Goal: Task Accomplishment & Management: Complete application form

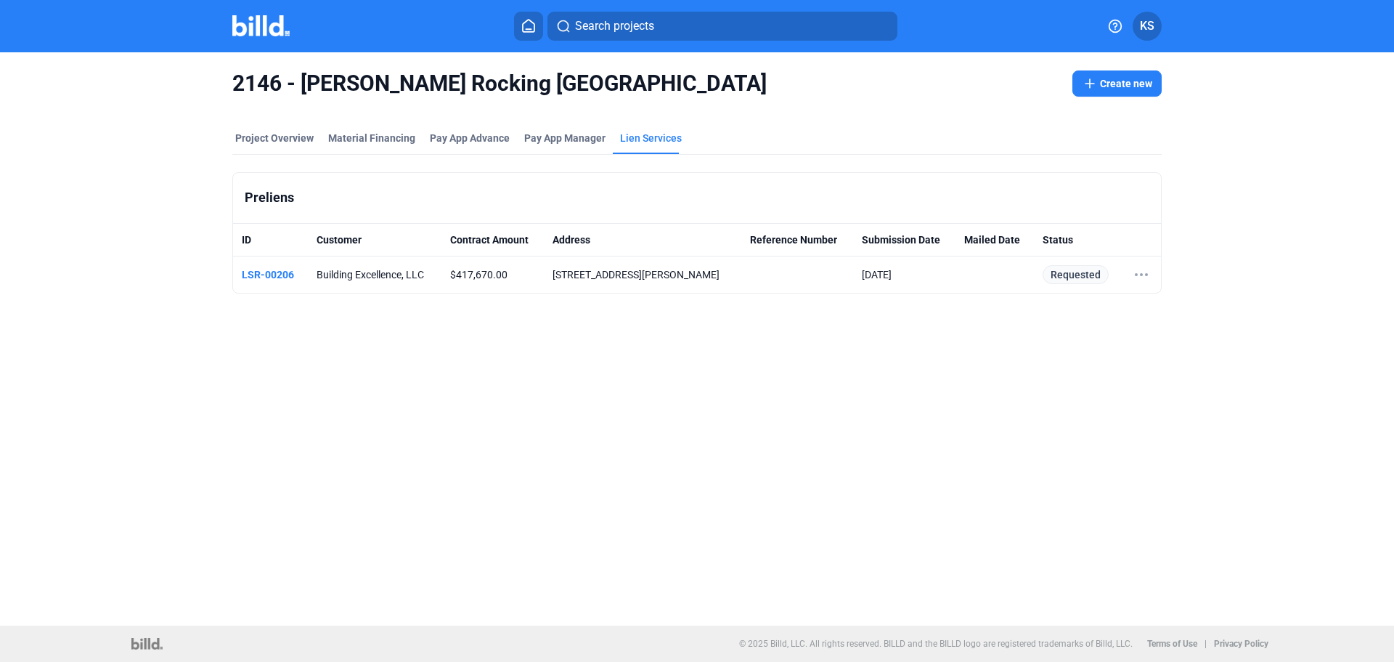
click at [264, 25] on img at bounding box center [260, 25] width 57 height 21
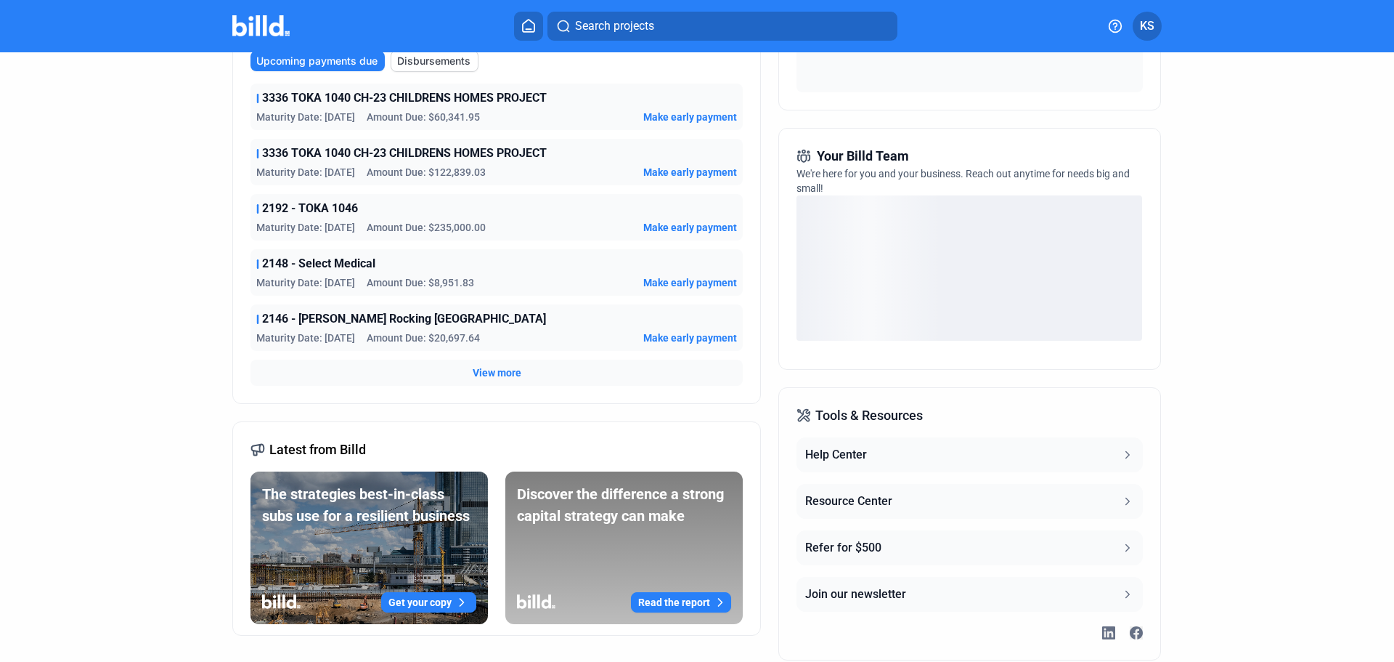
scroll to position [290, 0]
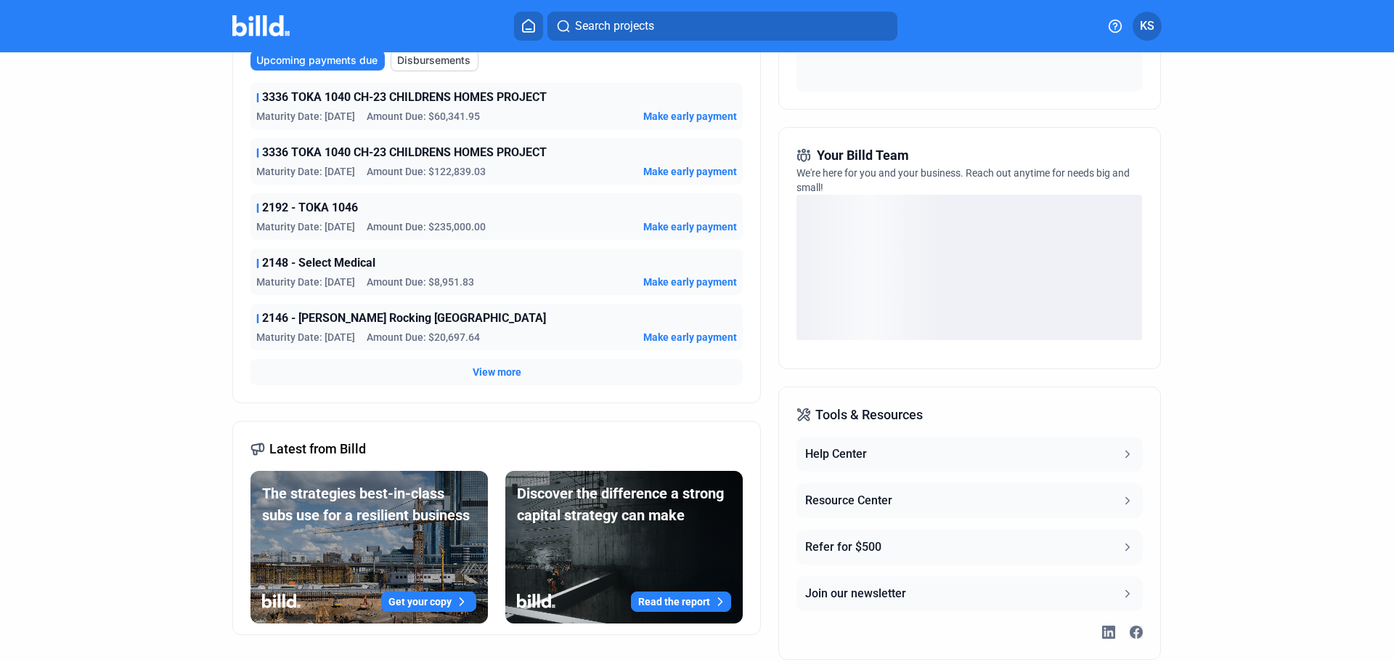
click at [501, 368] on span "View more" at bounding box center [497, 372] width 49 height 15
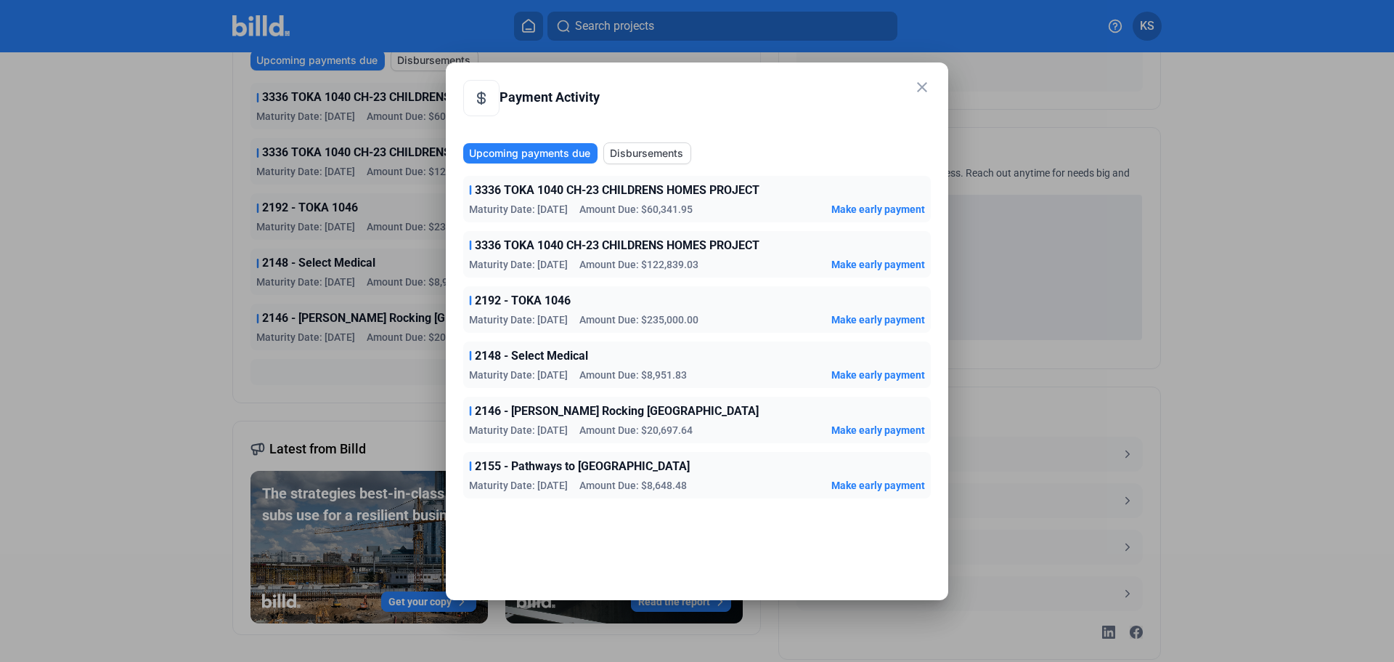
click at [925, 89] on mat-icon "close" at bounding box center [922, 86] width 17 height 17
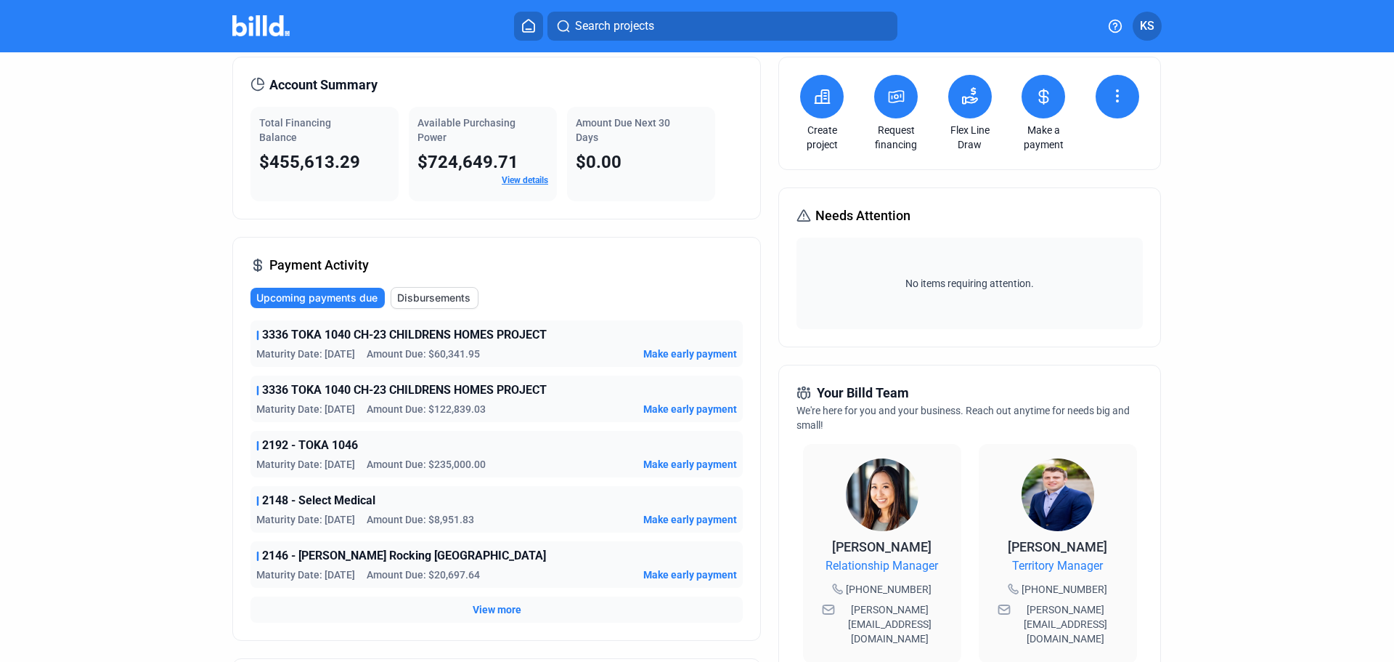
scroll to position [0, 0]
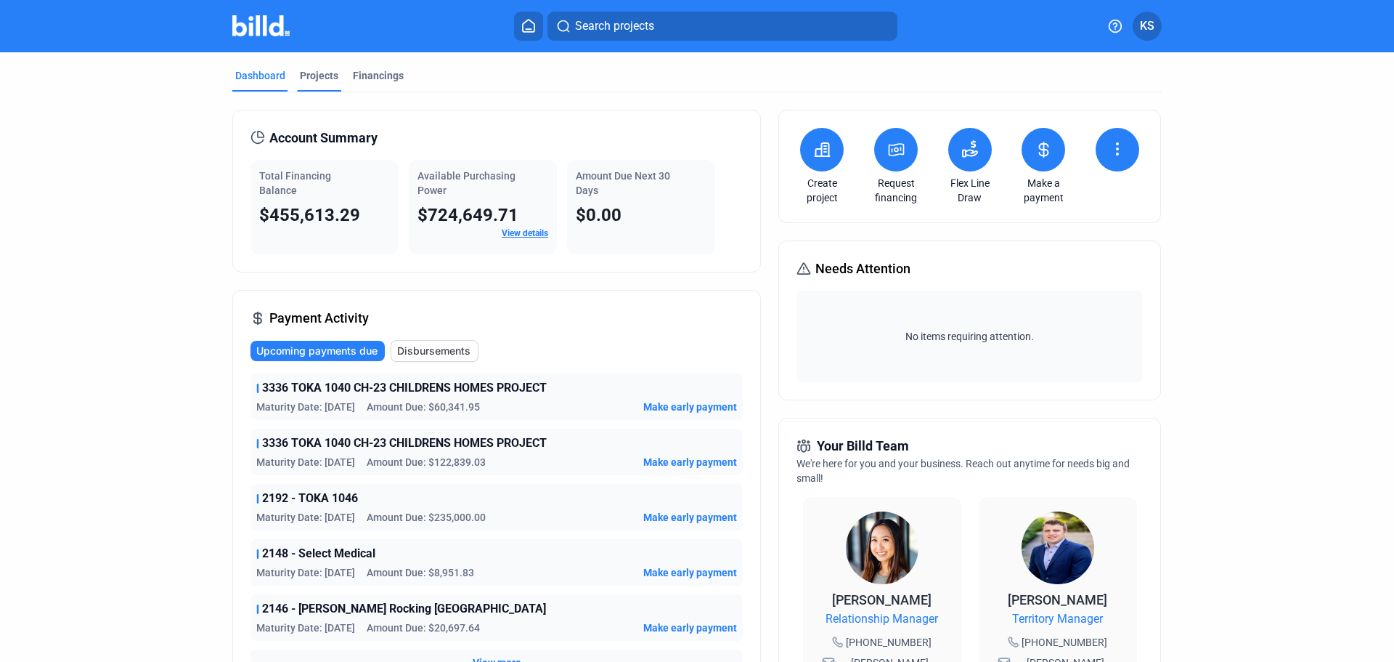
click at [324, 79] on div "Projects" at bounding box center [319, 75] width 38 height 15
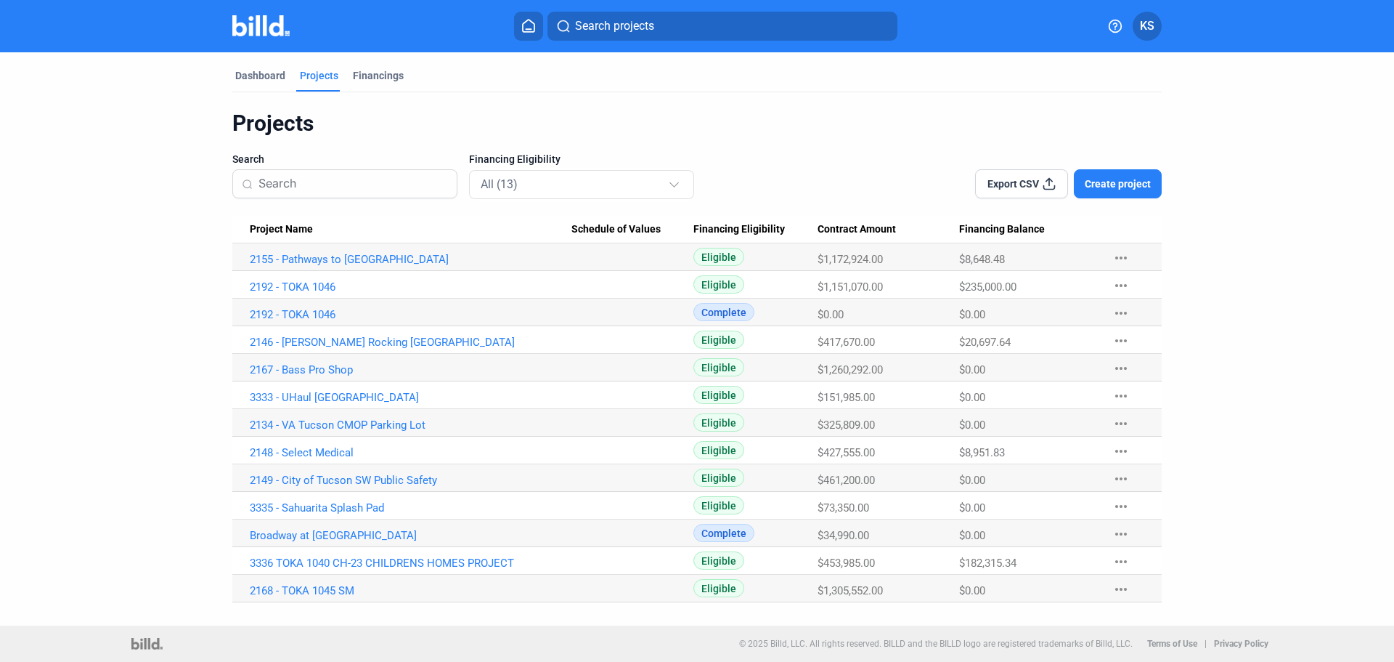
click at [1137, 181] on span "Create project" at bounding box center [1118, 183] width 66 height 15
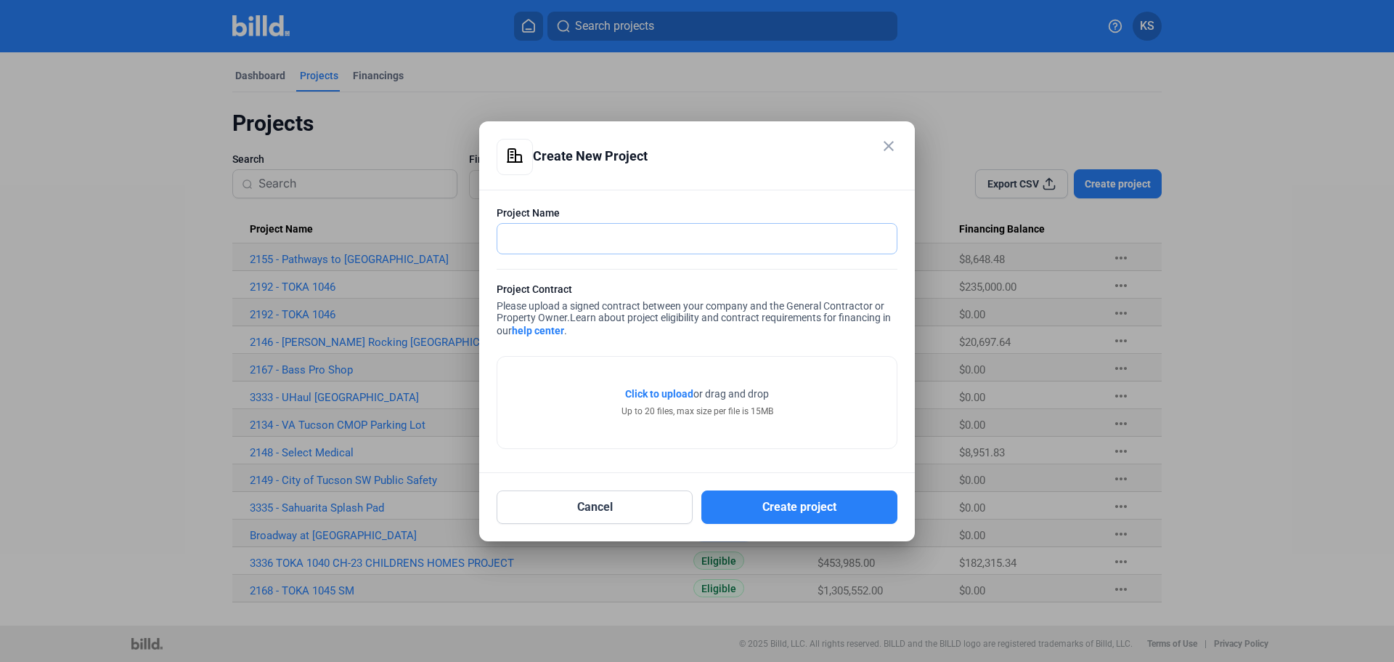
click at [675, 237] on input "text" at bounding box center [688, 239] width 383 height 30
click at [508, 232] on input "Bass Pro Shops" at bounding box center [696, 239] width 399 height 30
type input "2167 - Bass Pro Shops"
click at [664, 396] on span "Click to upload" at bounding box center [659, 394] width 68 height 12
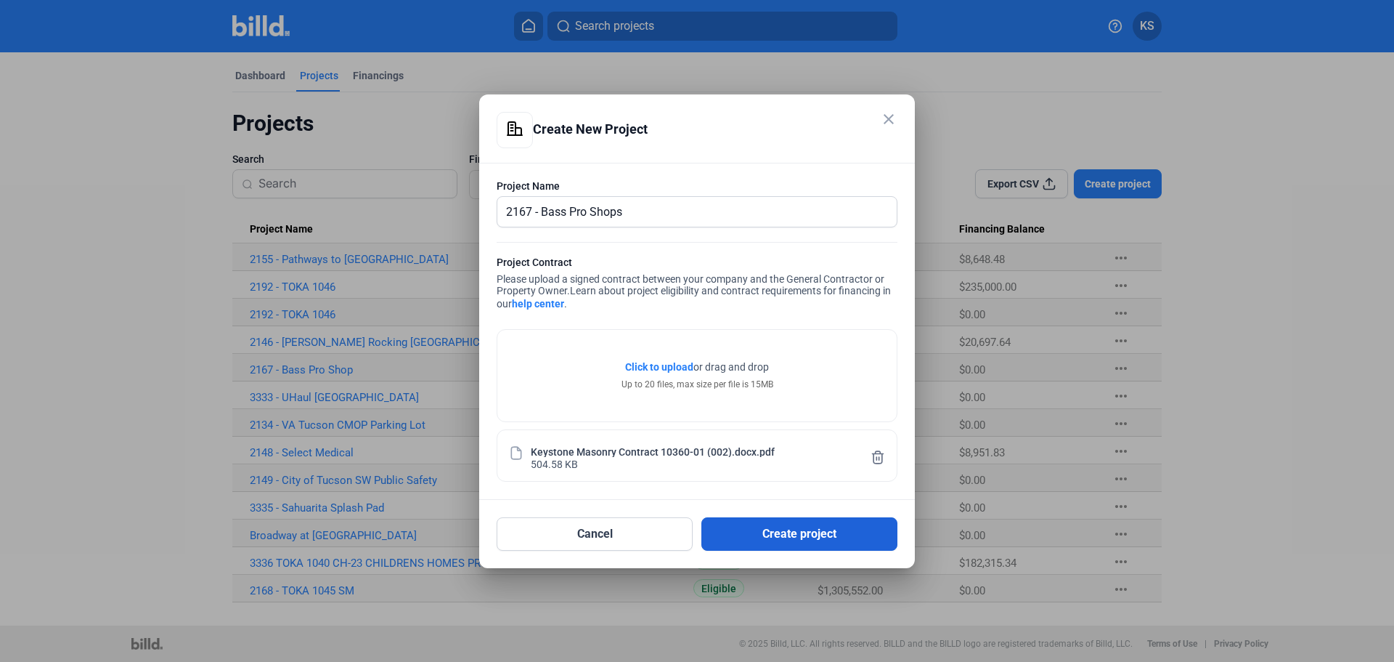
click at [815, 532] on button "Create project" at bounding box center [799, 533] width 196 height 33
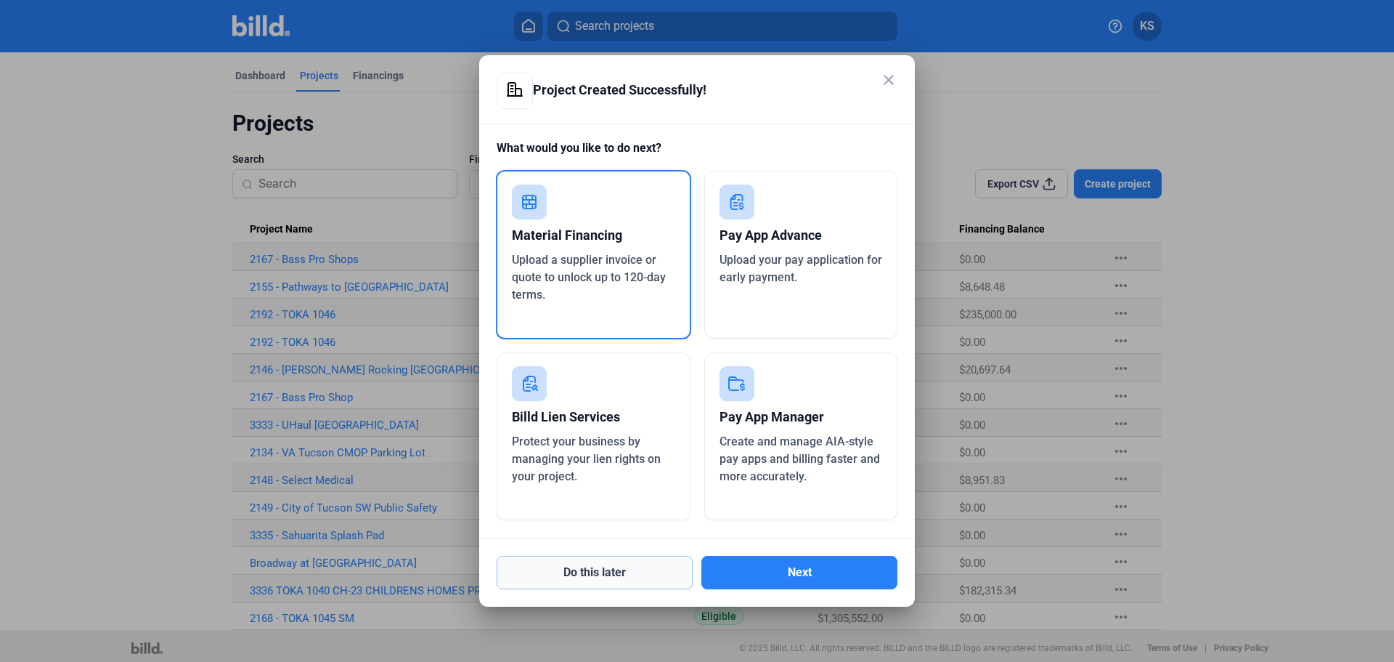
click at [637, 568] on button "Do this later" at bounding box center [595, 572] width 196 height 33
